Goal: Information Seeking & Learning: Learn about a topic

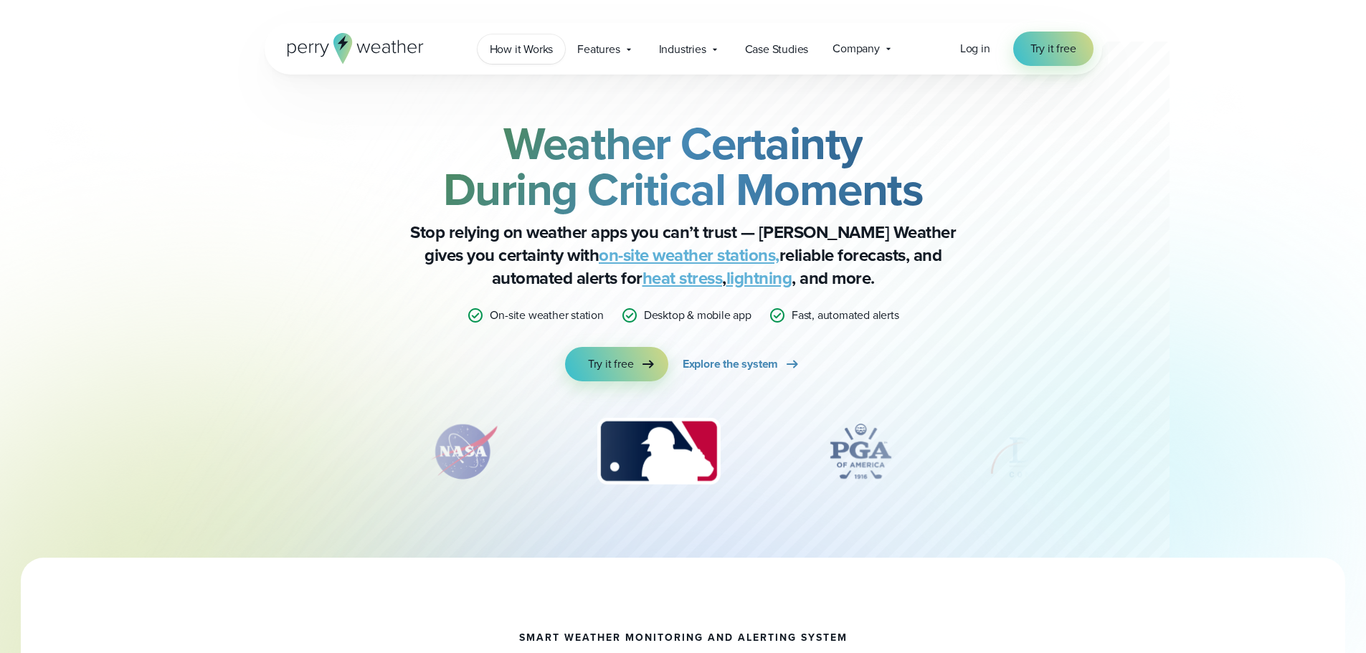
click at [549, 44] on span "How it Works" at bounding box center [522, 49] width 64 height 17
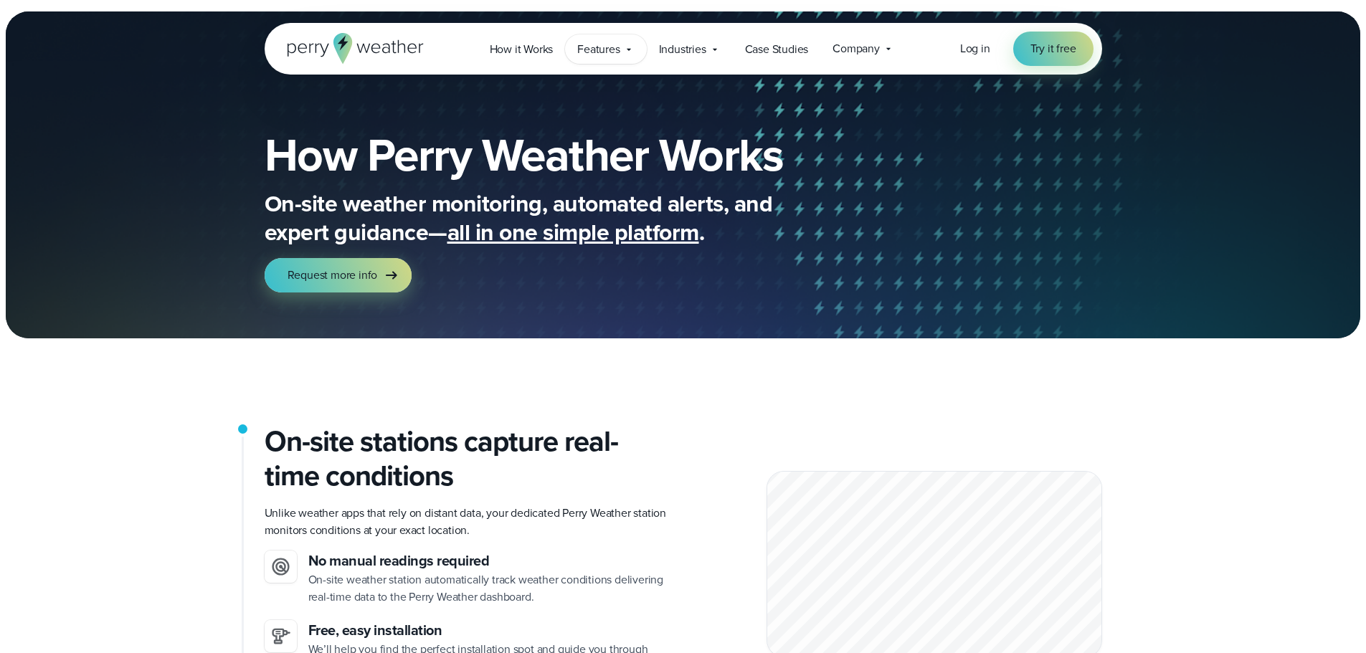
click at [613, 52] on span "Features" at bounding box center [598, 49] width 42 height 17
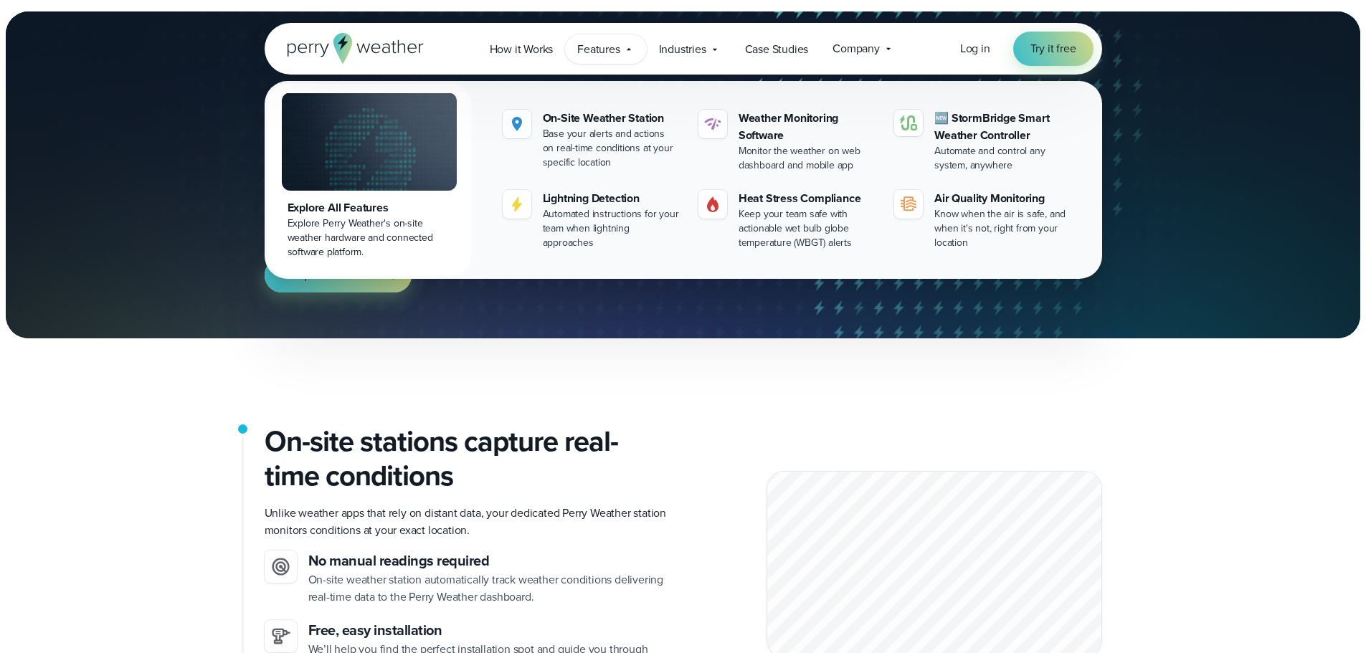
click at [641, 55] on div "Features Explore All Features Explore Perry Weather's on-site weather hardware …" at bounding box center [605, 48] width 81 height 29
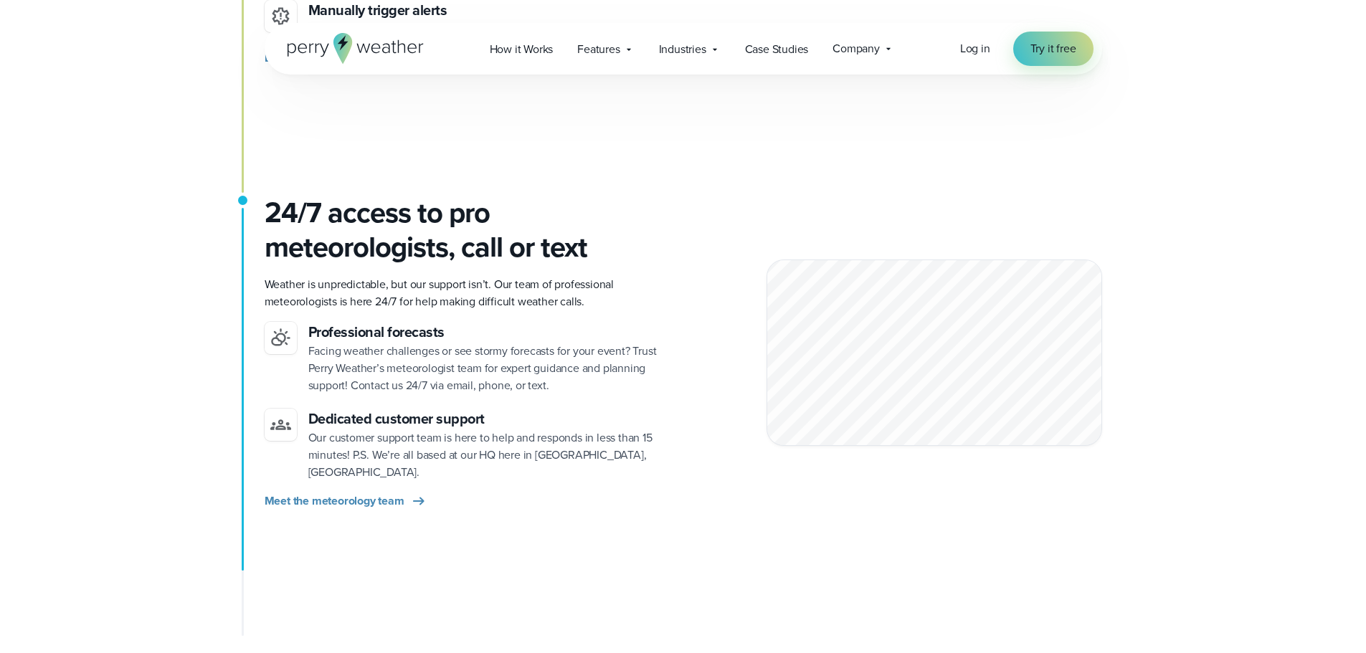
scroll to position [1865, 0]
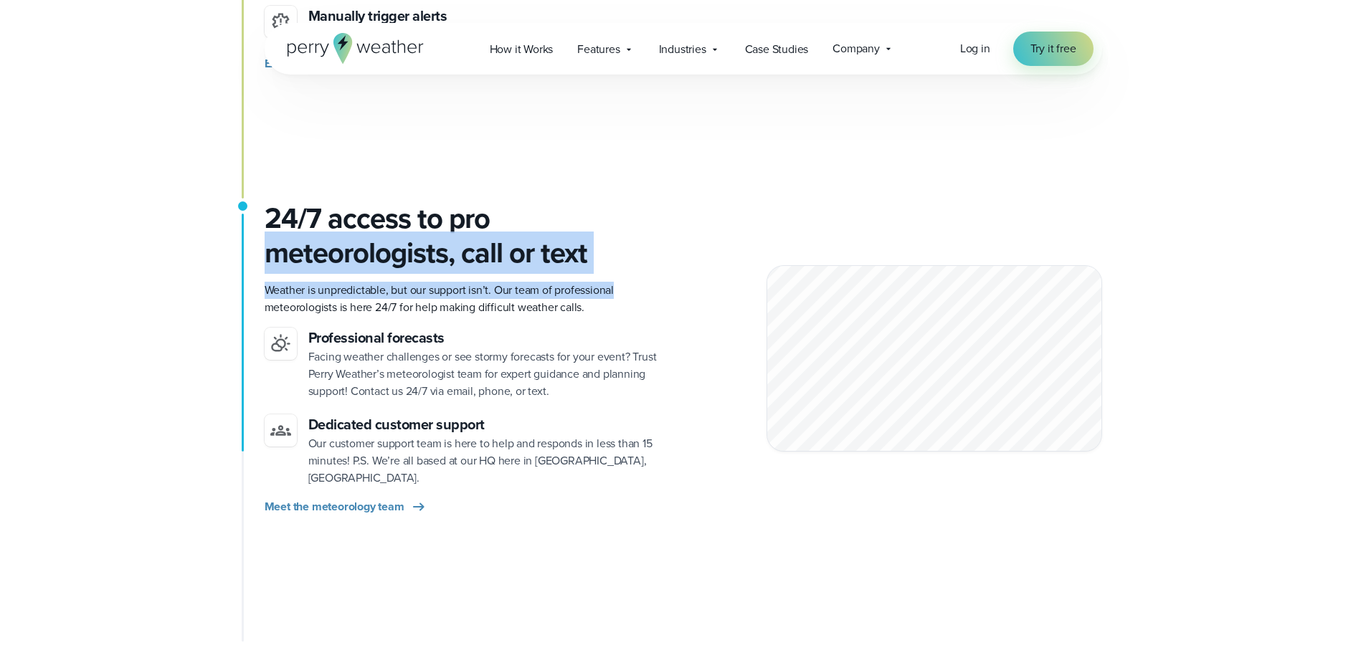
drag, startPoint x: 658, startPoint y: 260, endPoint x: 260, endPoint y: 215, distance: 400.6
click at [265, 211] on h3 "24/7 access to pro meteorologists, call or text" at bounding box center [468, 236] width 407 height 69
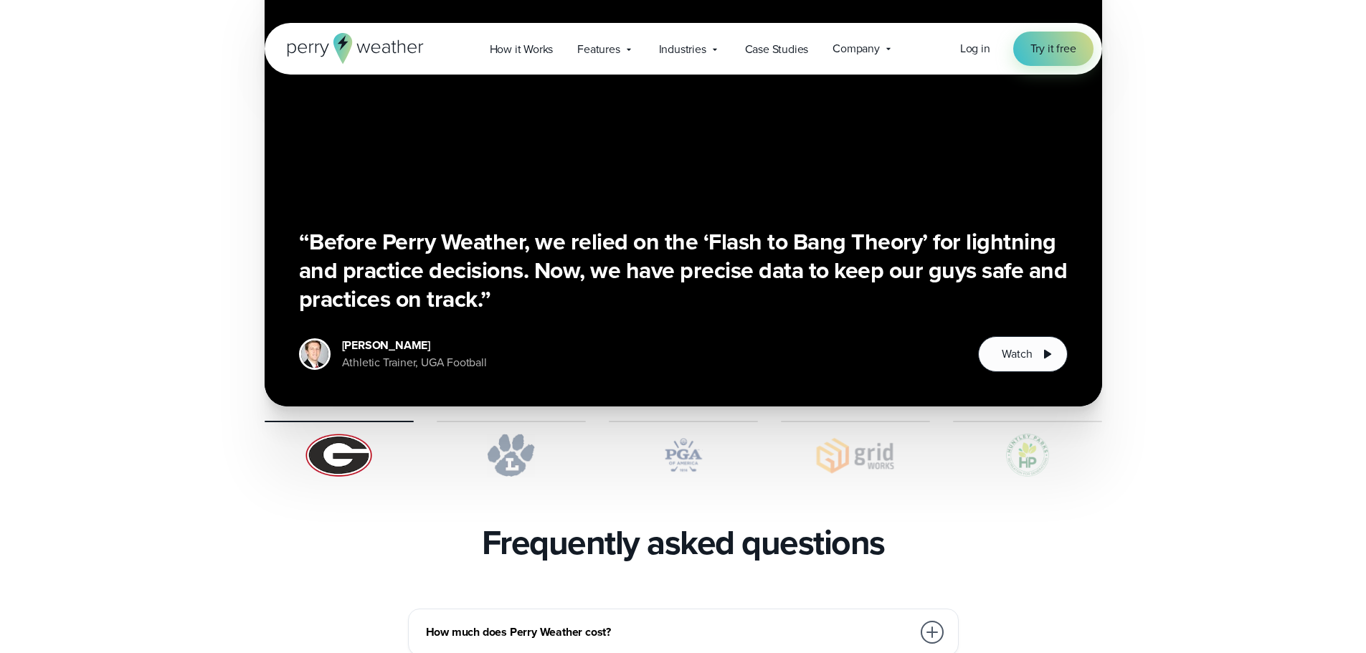
scroll to position [2869, 0]
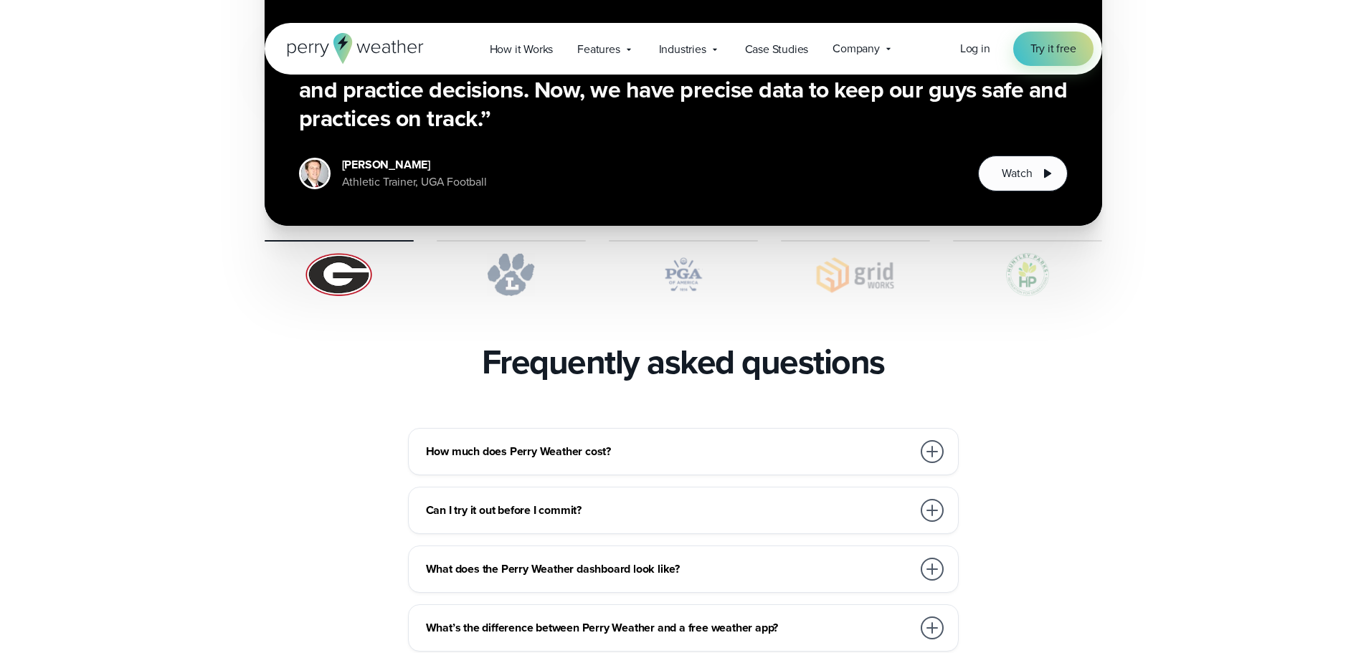
click at [656, 253] on img at bounding box center [683, 274] width 149 height 43
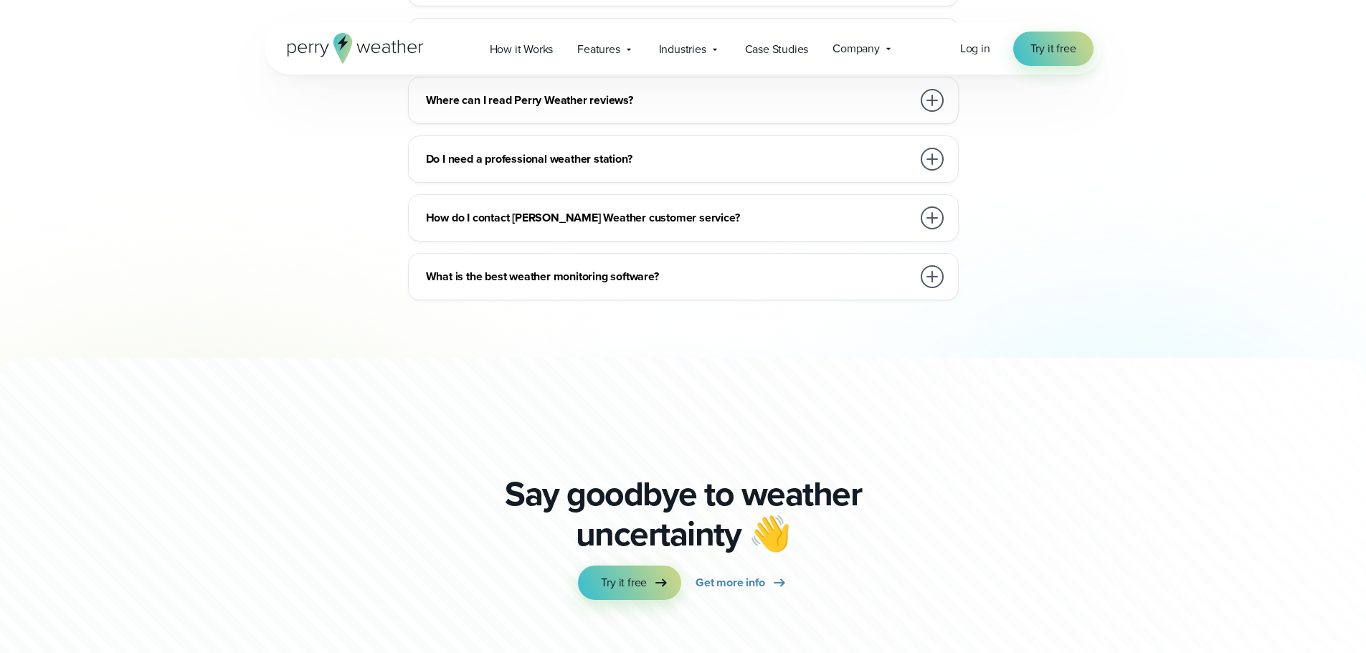
scroll to position [3371, 0]
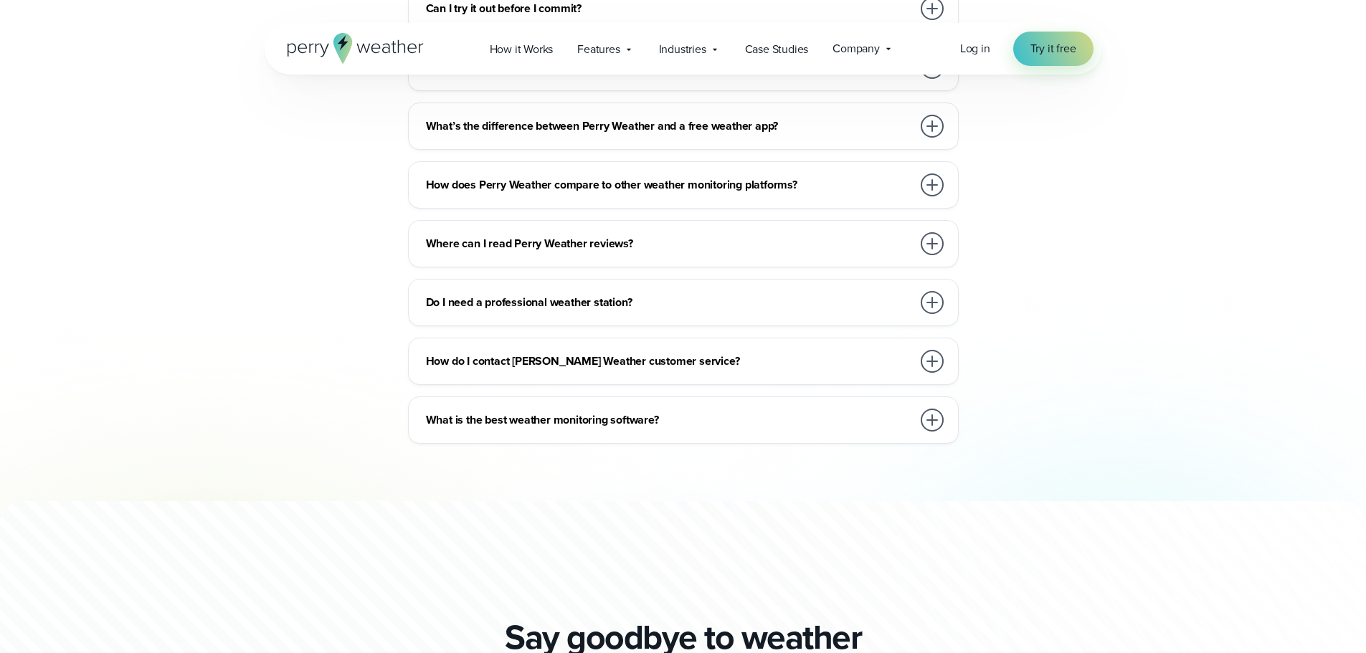
click at [755, 347] on div "How do I contact [PERSON_NAME] Weather customer service?" at bounding box center [686, 361] width 521 height 29
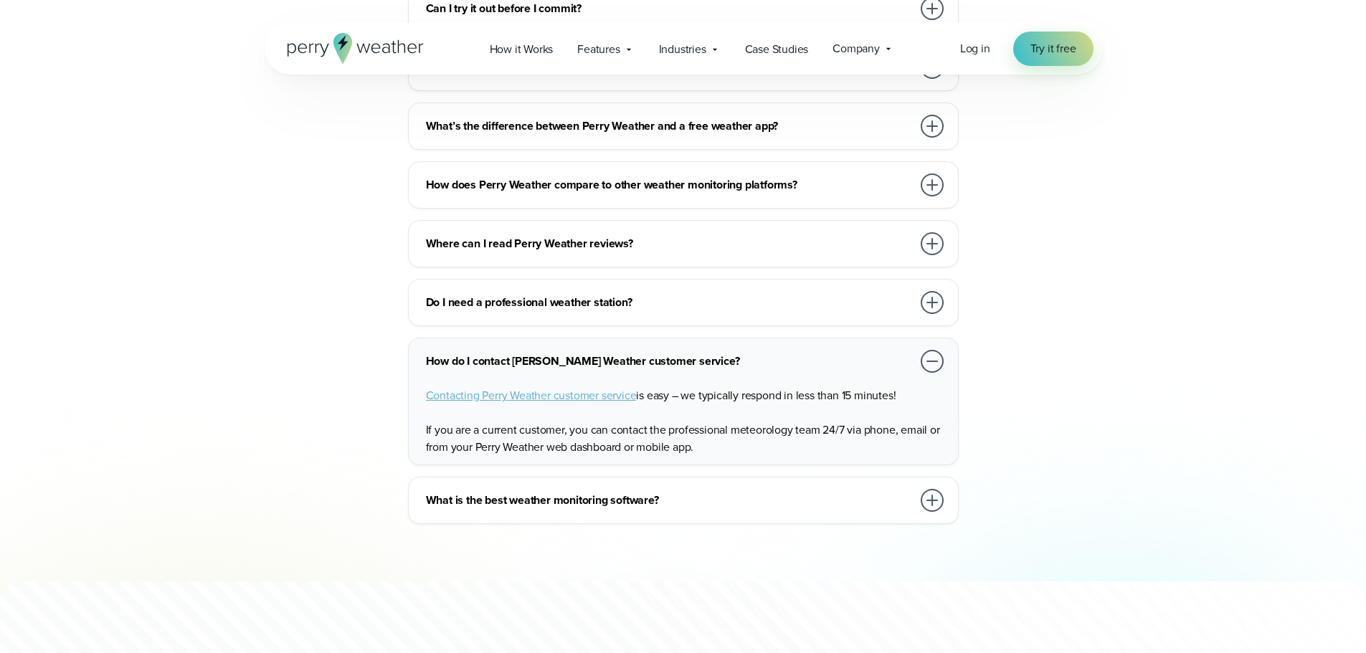
click at [942, 171] on div at bounding box center [932, 185] width 29 height 29
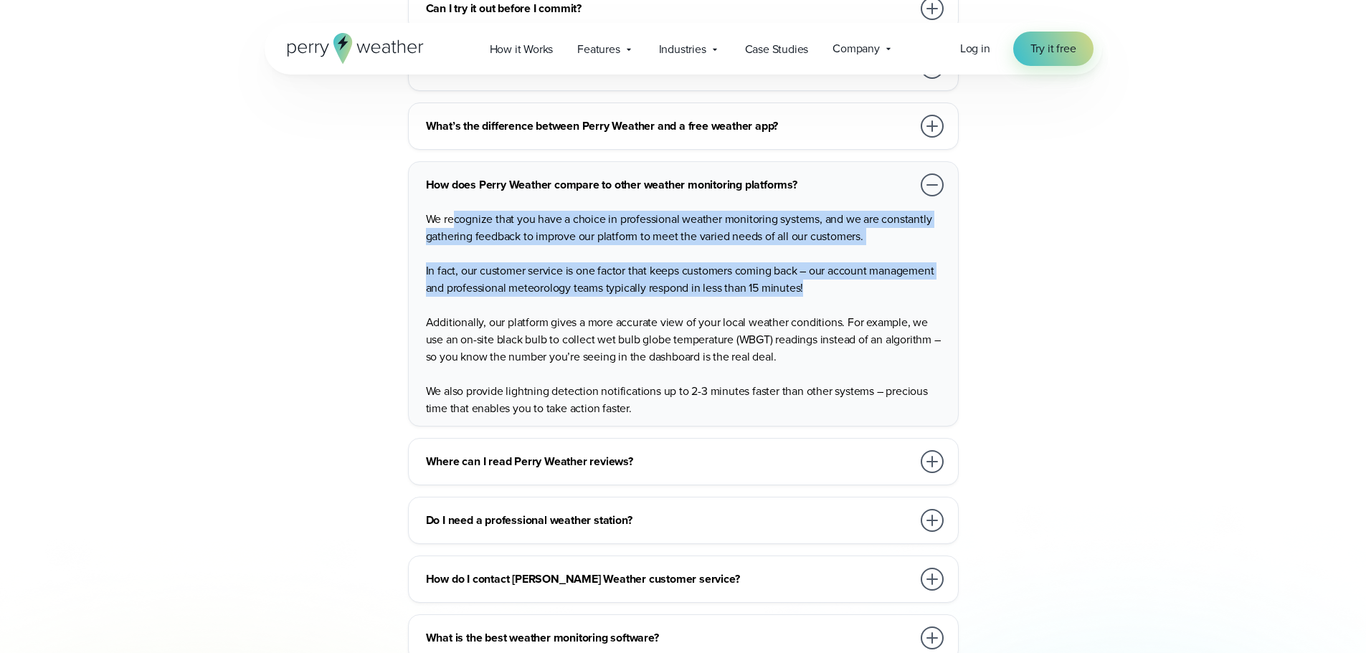
drag, startPoint x: 453, startPoint y: 189, endPoint x: 826, endPoint y: 260, distance: 380.4
click at [826, 260] on div "We recognize that you have a choice in professional weather monitoring systems,…" at bounding box center [686, 308] width 521 height 218
click at [826, 263] on p "In fact, our customer service is one factor that keeps customers coming back – …" at bounding box center [686, 280] width 521 height 34
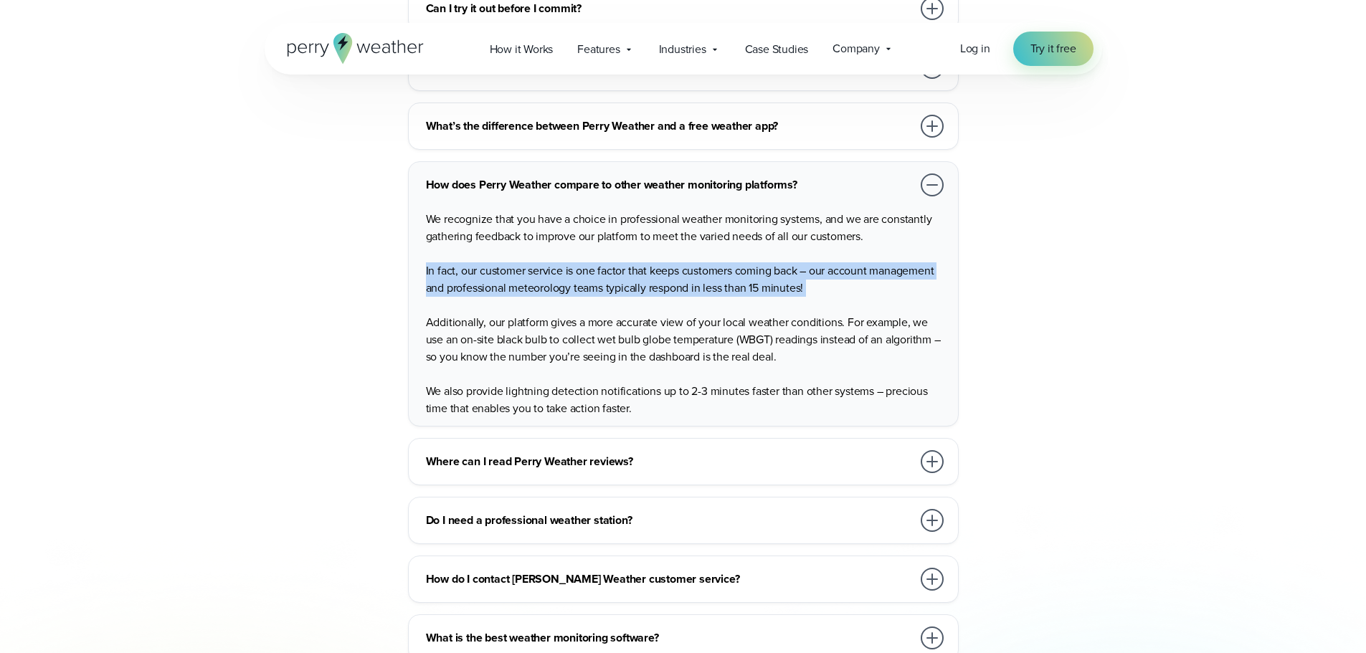
drag, startPoint x: 826, startPoint y: 259, endPoint x: 400, endPoint y: 239, distance: 427.3
click at [400, 239] on div "How much does Perry Weather cost? We work with organizations large and small, f…" at bounding box center [684, 294] width 838 height 736
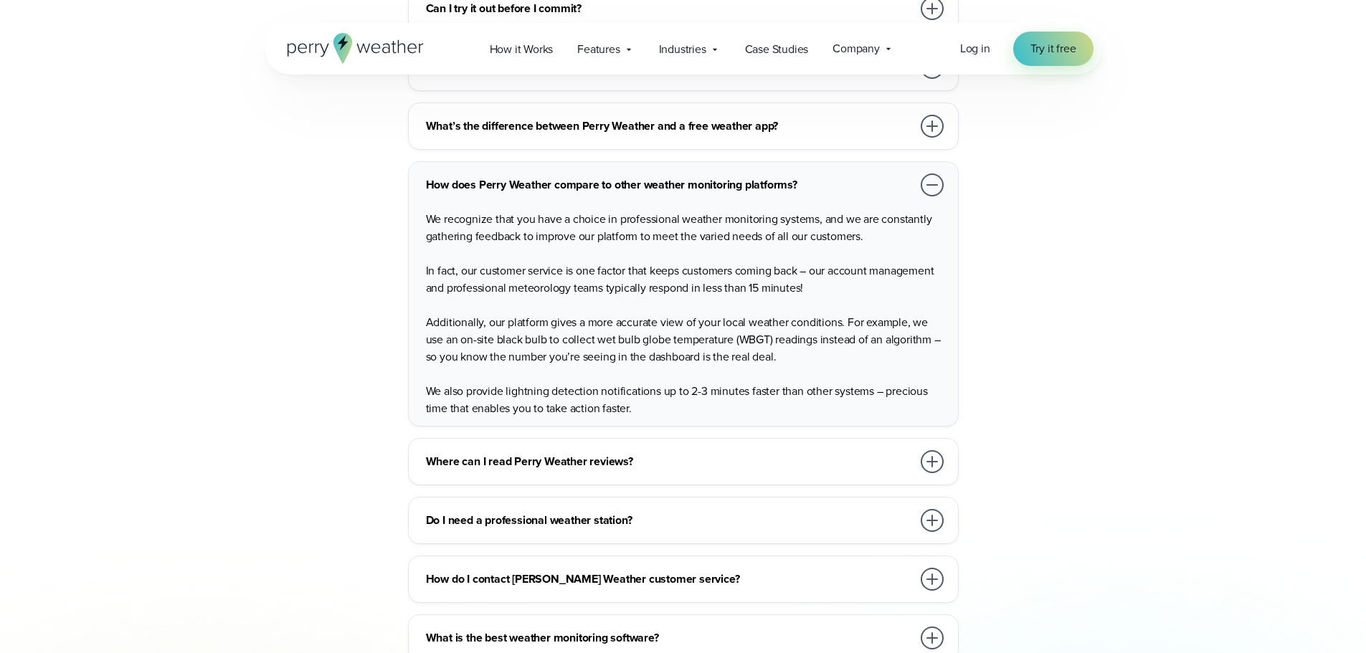
click at [745, 314] on p "Additionally, our platform gives a more accurate view of your local weather con…" at bounding box center [686, 340] width 521 height 52
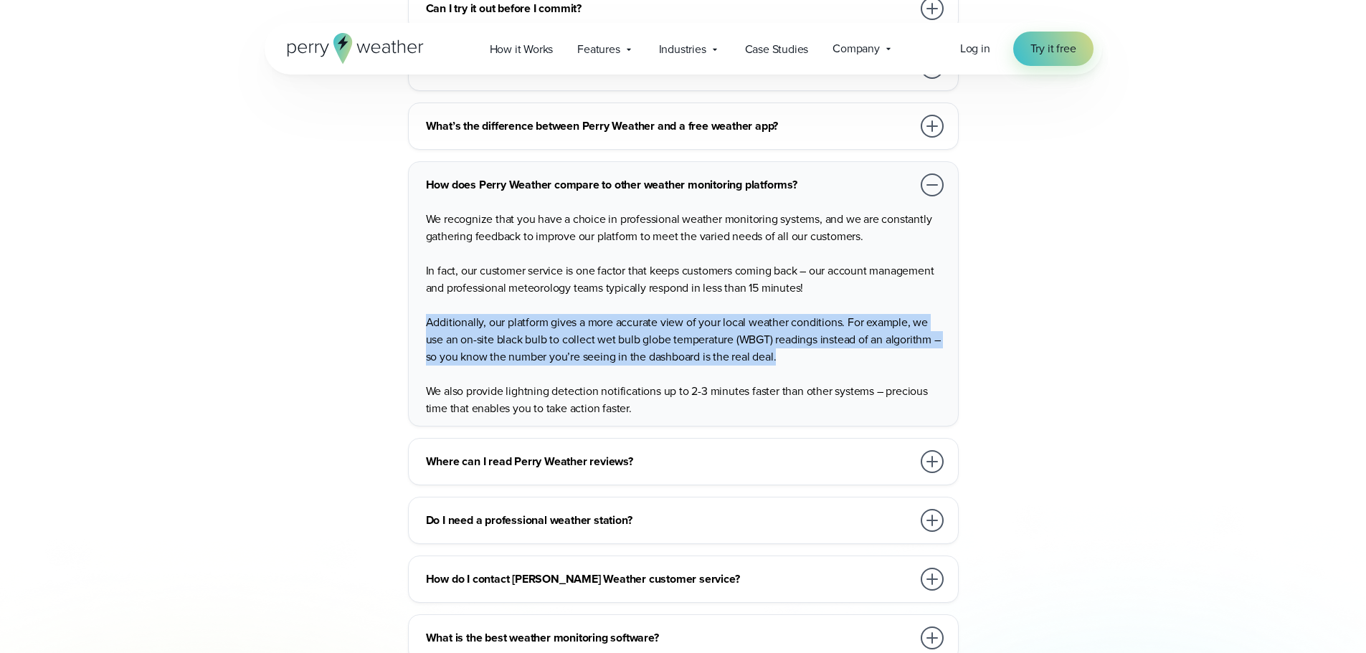
drag, startPoint x: 863, startPoint y: 326, endPoint x: 415, endPoint y: 279, distance: 450.8
click at [415, 279] on div "How does Perry Weather compare to other weather monitoring platforms? We recogn…" at bounding box center [683, 293] width 551 height 265
click at [715, 331] on div "We recognize that you have a choice in professional weather monitoring systems,…" at bounding box center [686, 308] width 521 height 218
drag, startPoint x: 881, startPoint y: 332, endPoint x: 386, endPoint y: 283, distance: 497.3
click at [386, 283] on div "How much does Perry Weather cost? We work with organizations large and small, f…" at bounding box center [684, 294] width 838 height 736
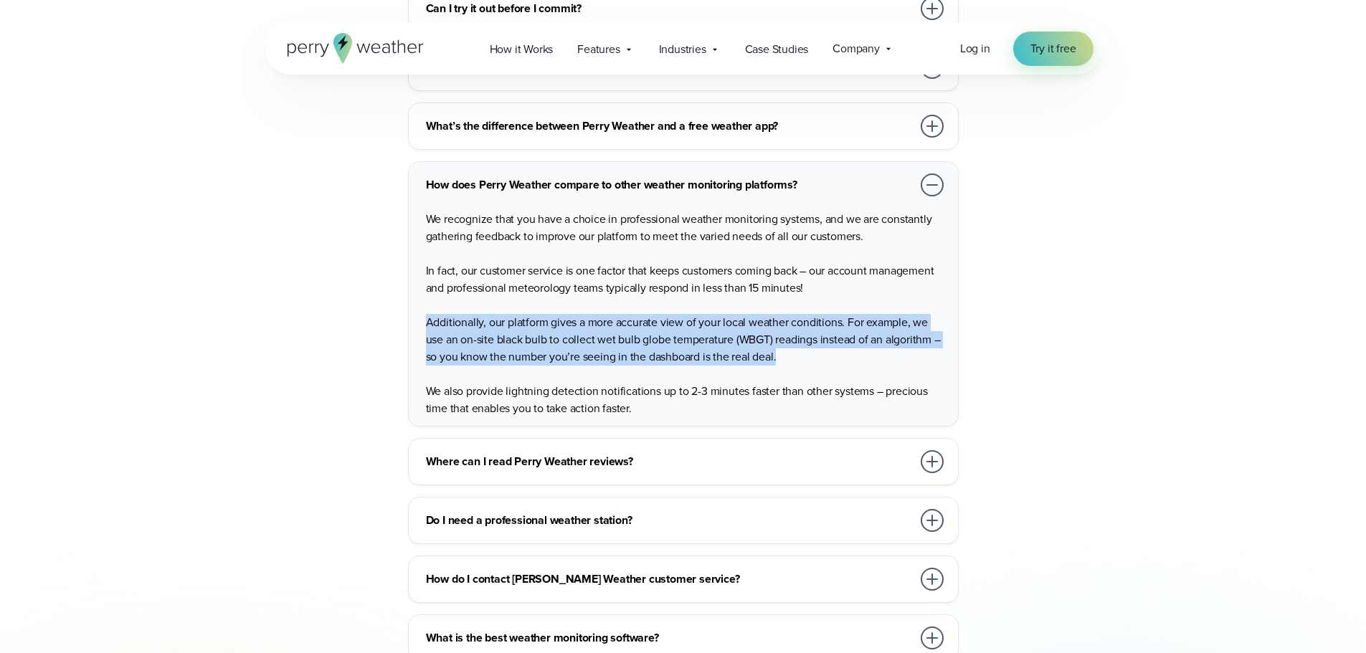
click at [730, 317] on p "Additionally, our platform gives a more accurate view of your local weather con…" at bounding box center [686, 340] width 521 height 52
drag, startPoint x: 803, startPoint y: 320, endPoint x: 382, endPoint y: 292, distance: 422.0
click at [382, 292] on div "How much does Perry Weather cost? We work with organizations large and small, f…" at bounding box center [684, 294] width 838 height 736
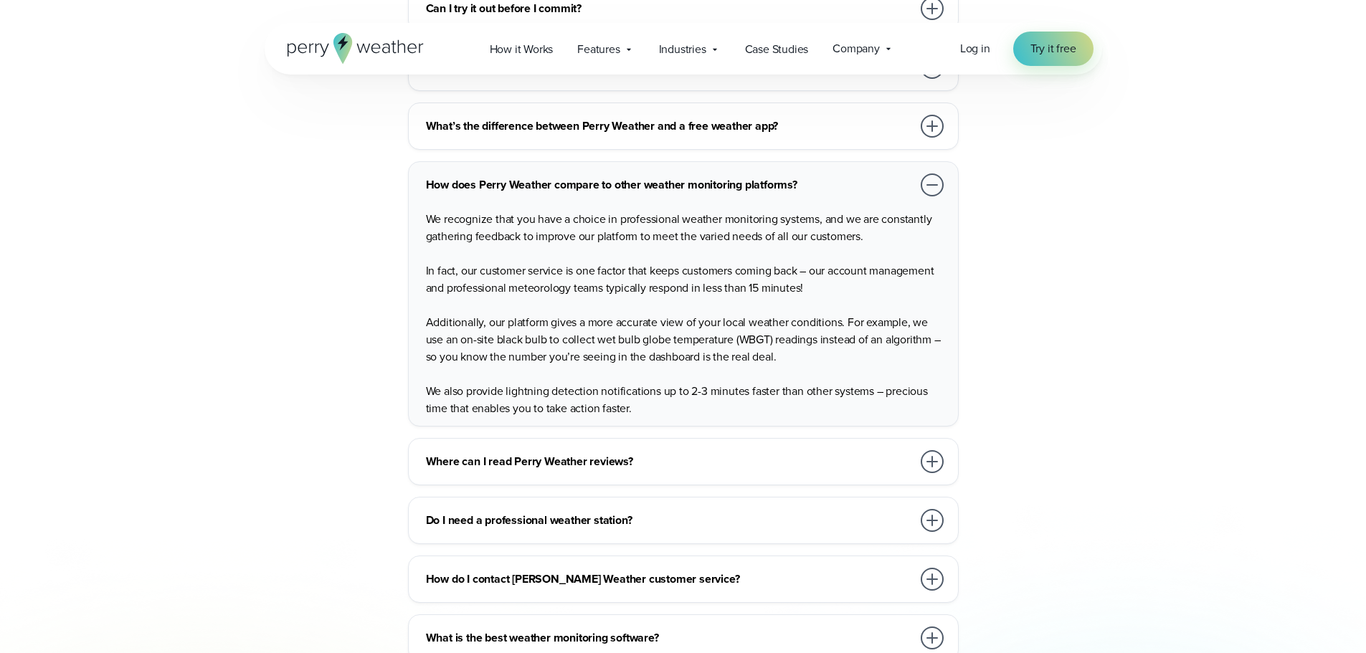
click at [823, 383] on p "We also provide lightning detection notifications up to 2-3 minutes faster than…" at bounding box center [686, 400] width 521 height 34
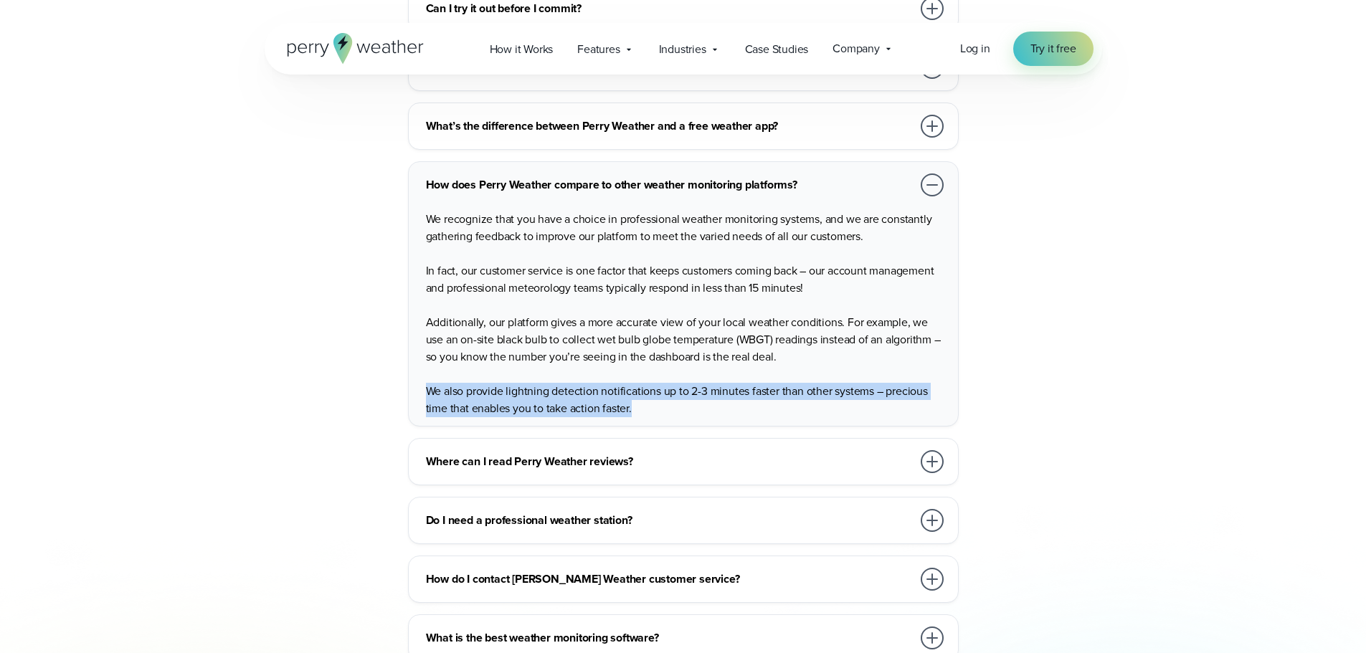
drag, startPoint x: 823, startPoint y: 374, endPoint x: 373, endPoint y: 347, distance: 451.3
click at [373, 347] on div "How much does Perry Weather cost? We work with organizations large and small, f…" at bounding box center [684, 294] width 838 height 736
click at [567, 383] on p "We also provide lightning detection notifications up to 2-3 minutes faster than…" at bounding box center [686, 400] width 521 height 34
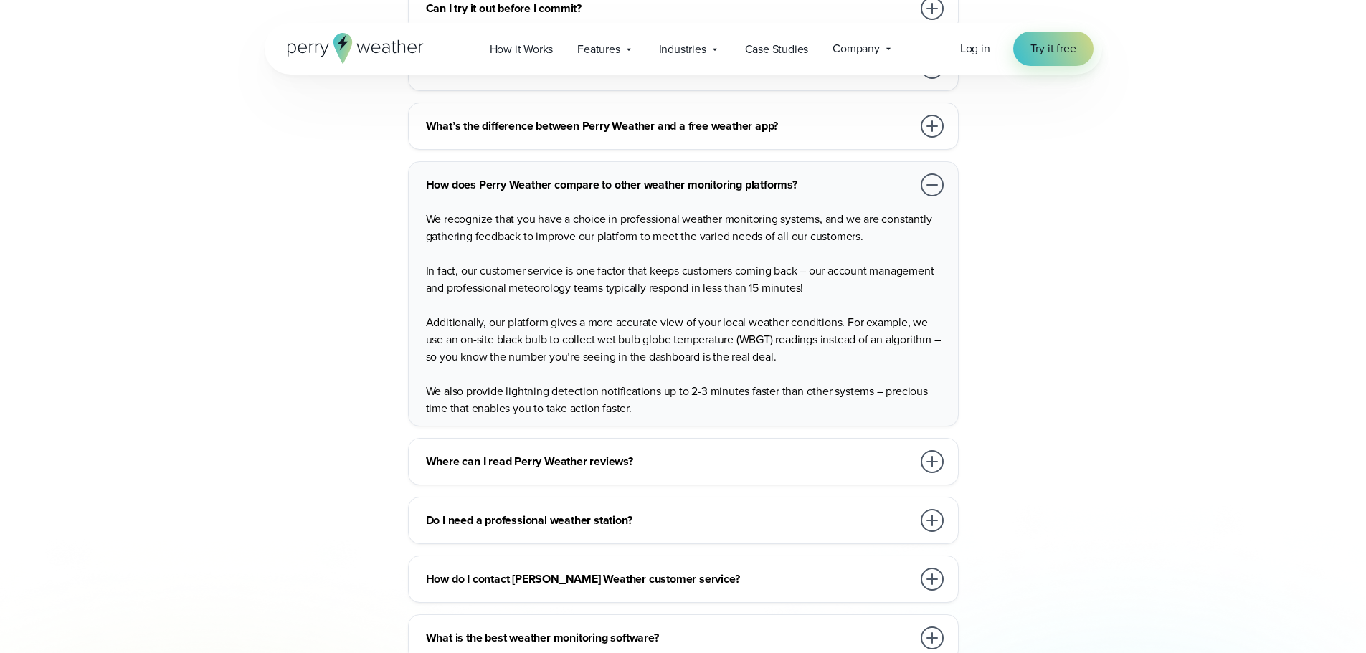
click at [667, 453] on h3 "Where can I read Perry Weather reviews?" at bounding box center [669, 461] width 486 height 17
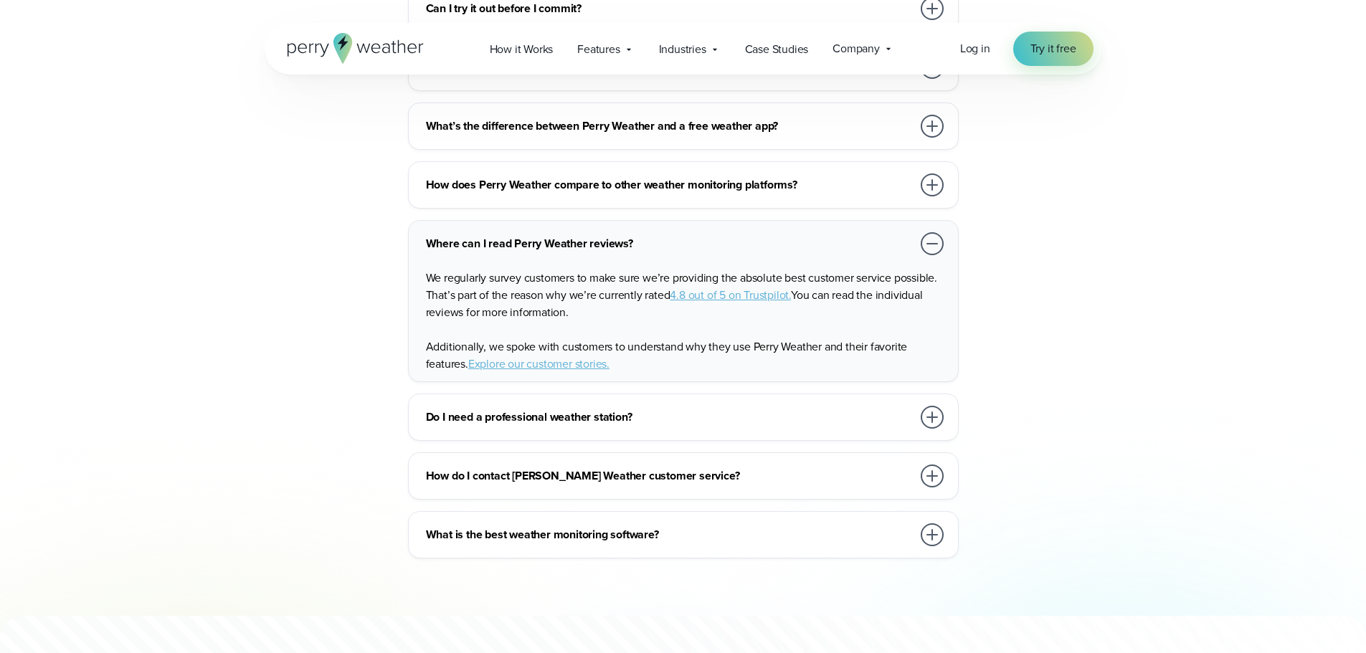
click at [711, 403] on div "Do I need a professional weather station?" at bounding box center [686, 417] width 521 height 29
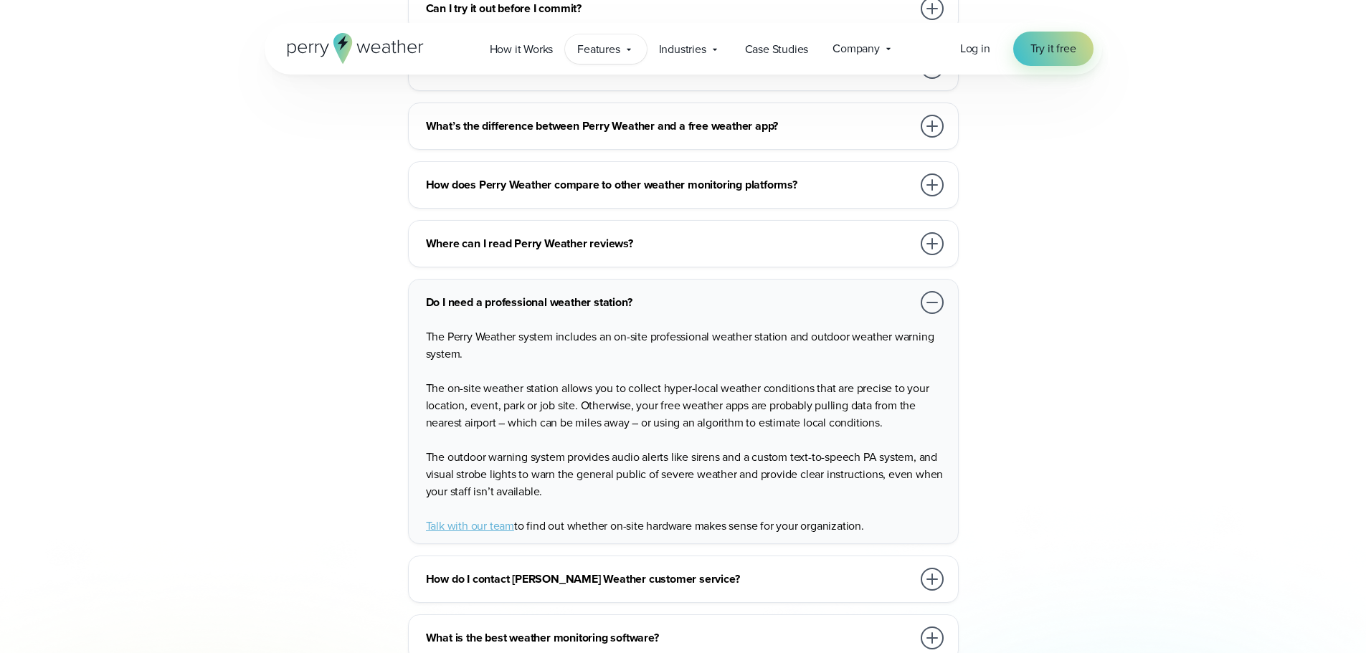
click at [628, 51] on icon at bounding box center [628, 49] width 11 height 11
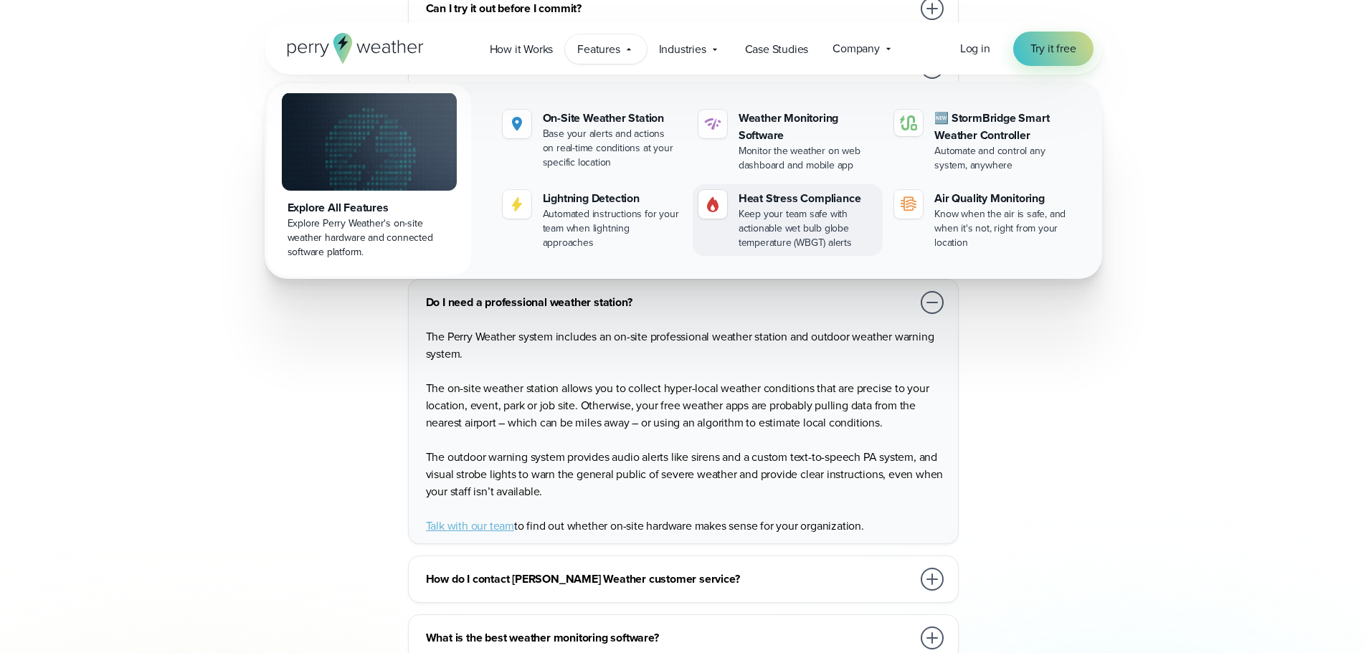
click at [740, 248] on div "Keep your team safe with actionable wet bulb globe temperature (WBGT) alerts" at bounding box center [808, 228] width 138 height 43
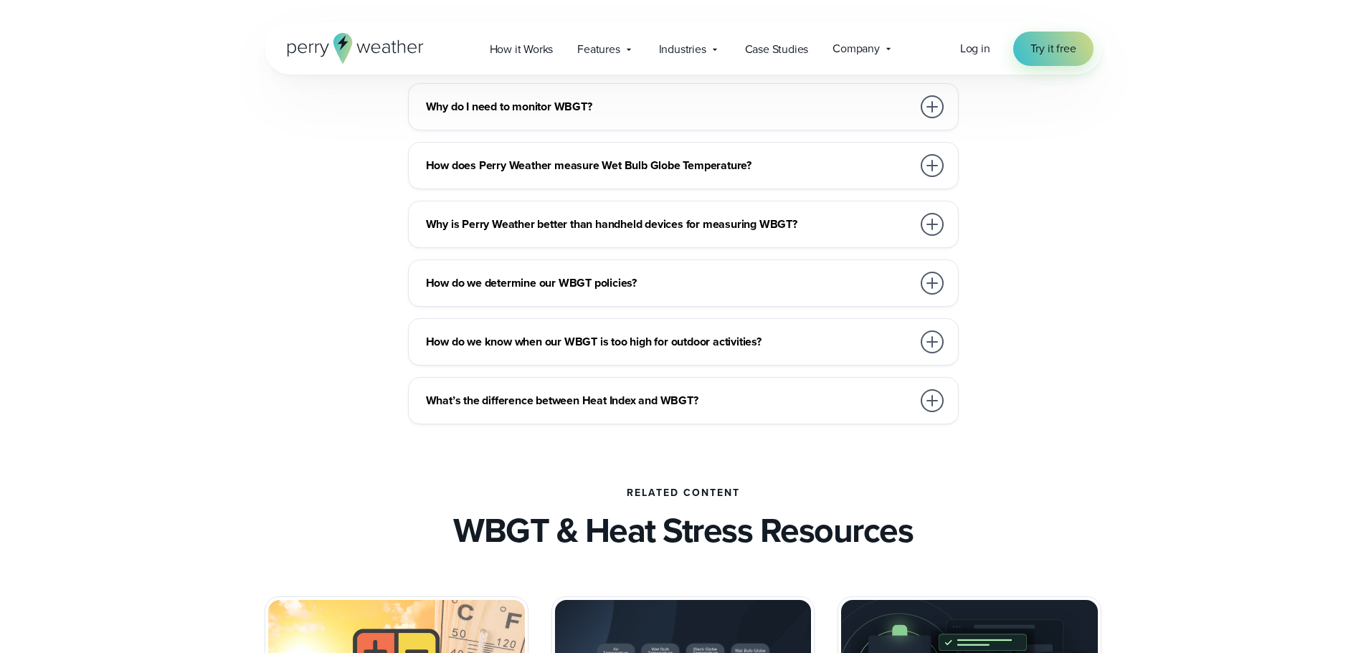
scroll to position [4160, 0]
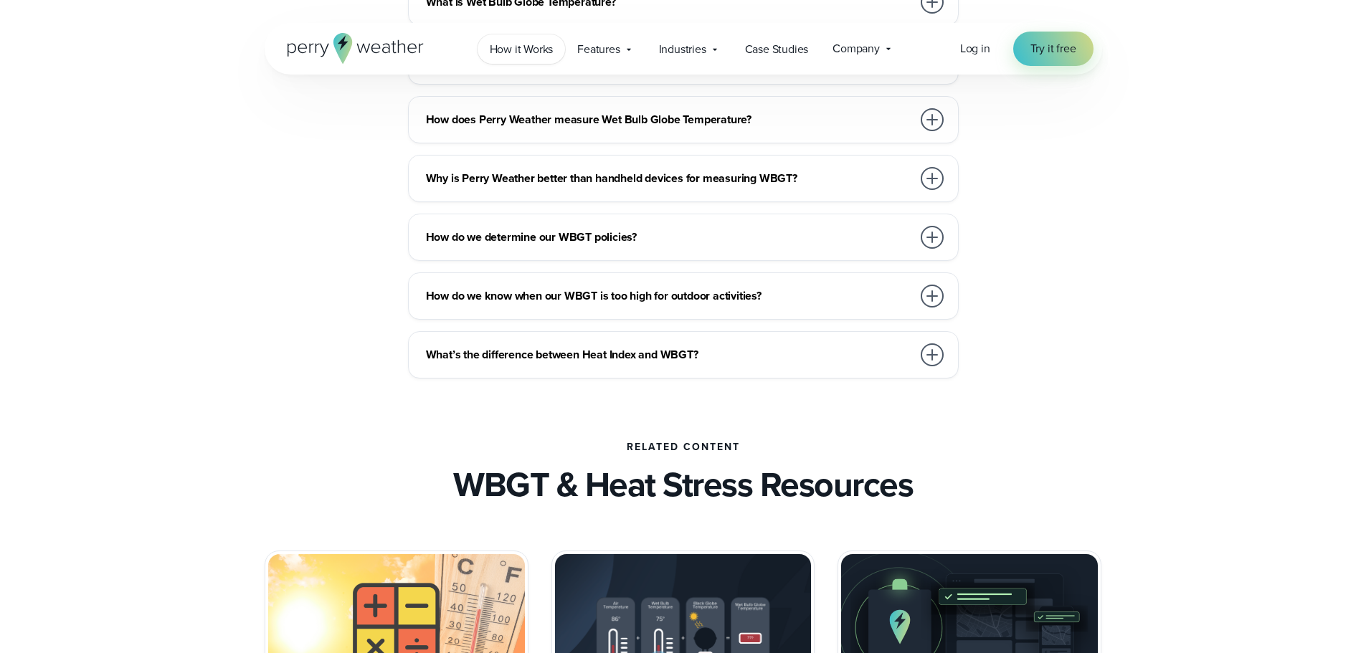
click at [545, 49] on span "How it Works" at bounding box center [522, 49] width 64 height 17
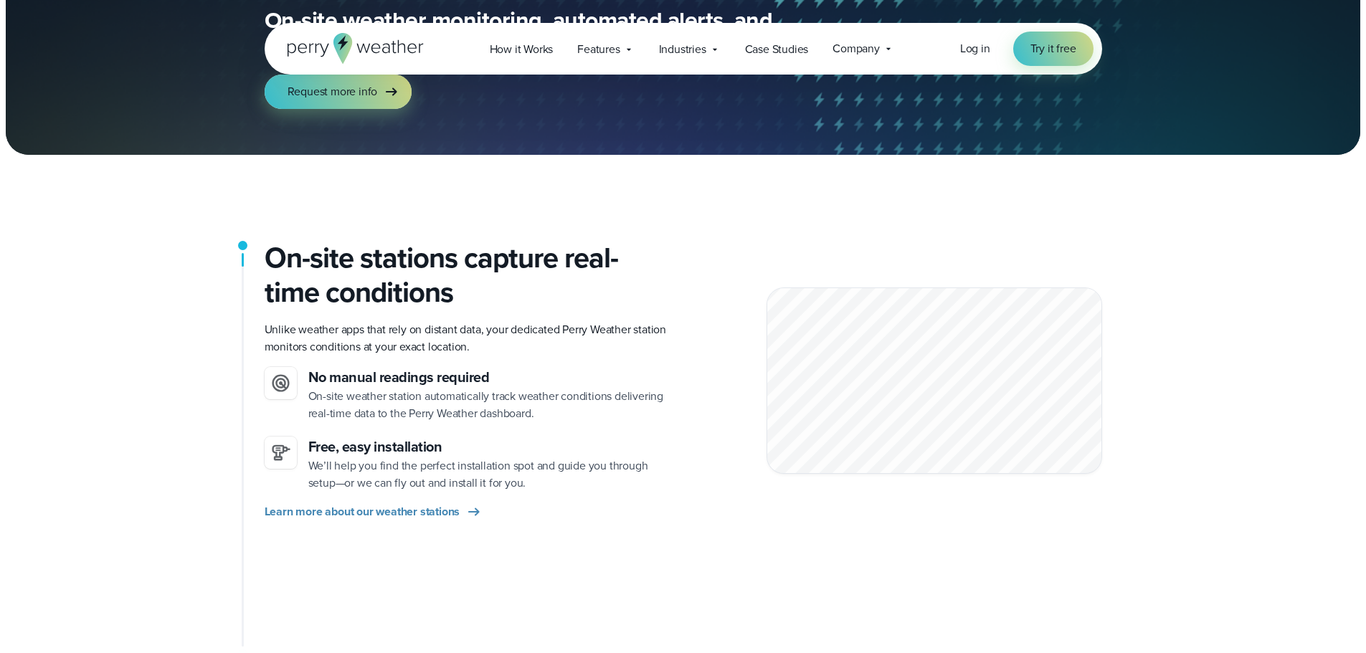
scroll to position [215, 0]
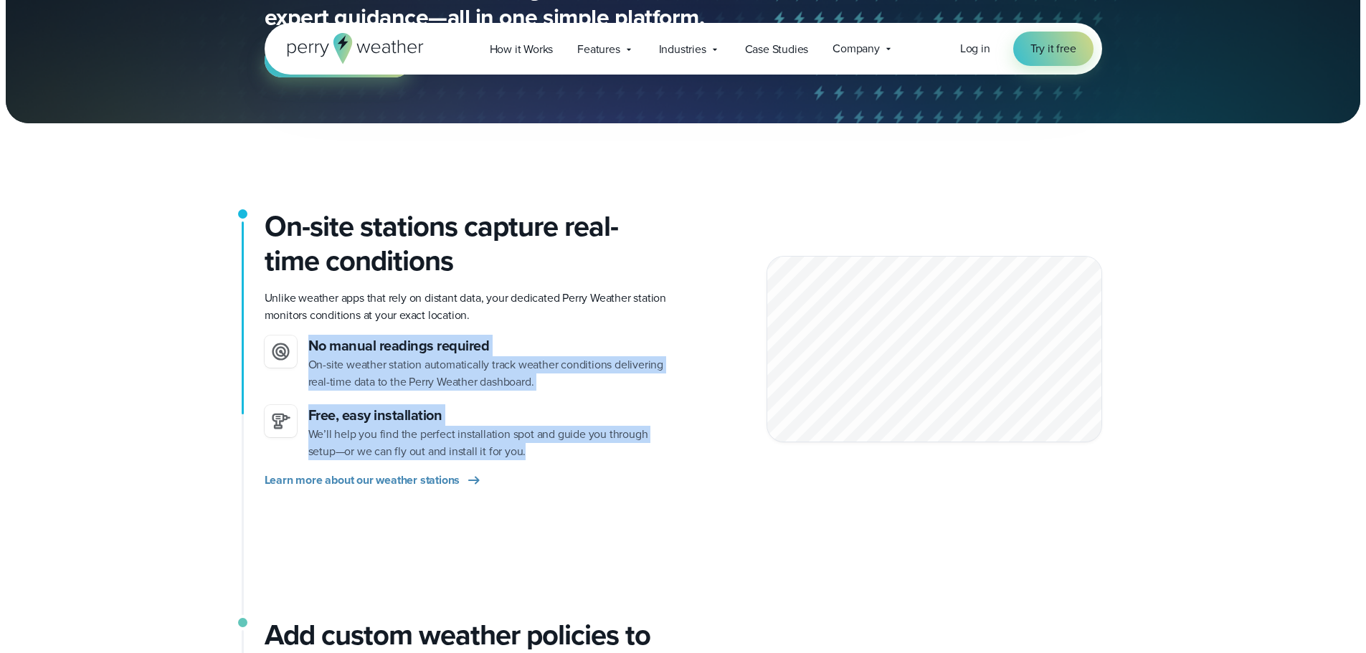
drag, startPoint x: 541, startPoint y: 454, endPoint x: 280, endPoint y: 389, distance: 268.4
click at [280, 389] on ul "No manual readings required On-site weather station automatically track weather…" at bounding box center [468, 398] width 407 height 125
click at [443, 419] on h3 "Free, easy installation" at bounding box center [490, 415] width 364 height 21
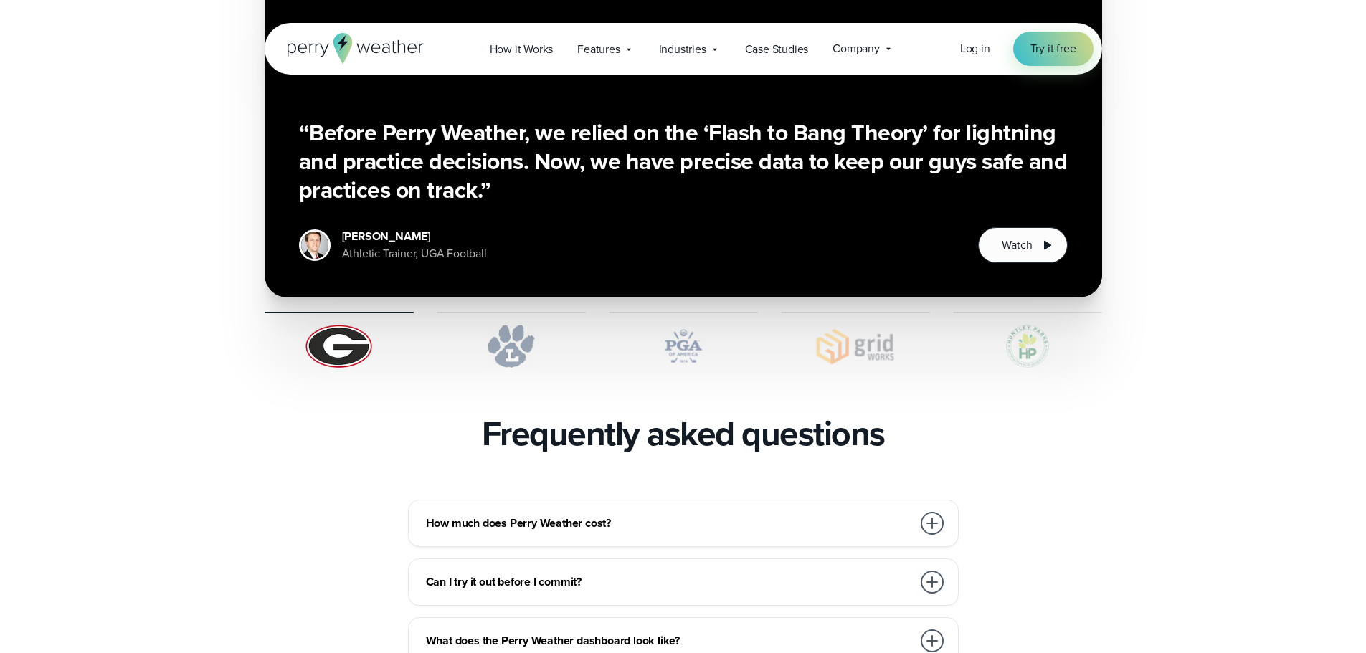
scroll to position [3013, 0]
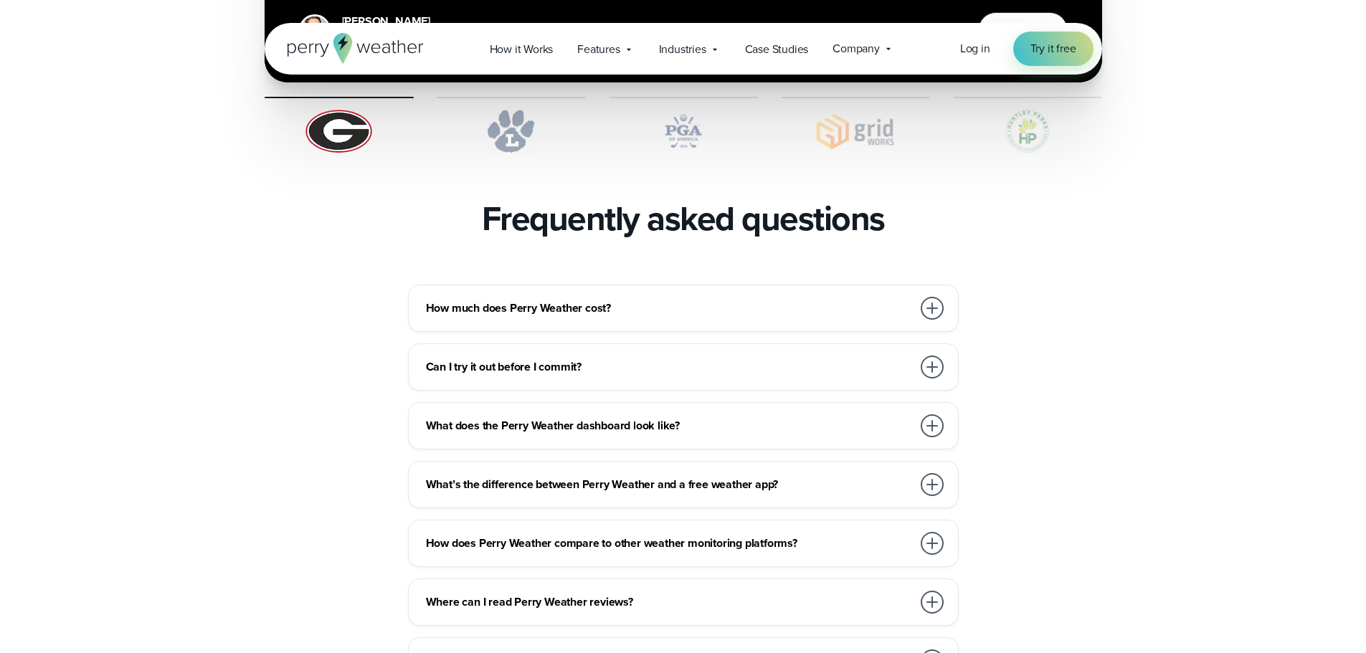
click at [941, 297] on div at bounding box center [932, 308] width 23 height 23
